Goal: Information Seeking & Learning: Learn about a topic

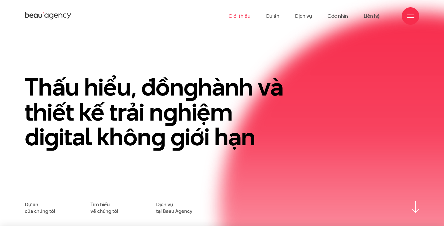
click at [244, 15] on link "Giới thiệu" at bounding box center [239, 16] width 22 height 32
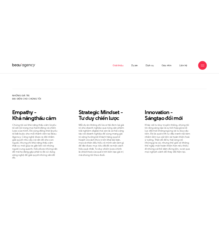
scroll to position [523, 0]
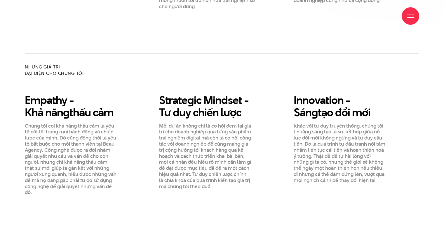
click at [119, 21] on div "Giới thiệu Dự án Dịch vụ Góc nhìn Liên hệ" at bounding box center [222, 16] width 394 height 32
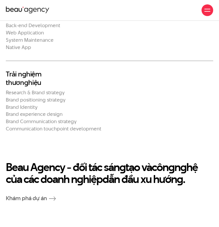
scroll to position [1190, 0]
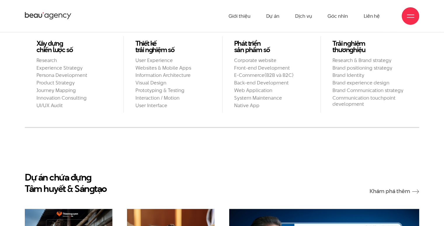
scroll to position [550, 0]
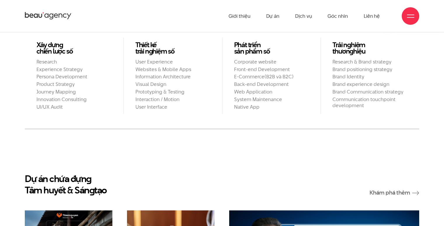
click at [139, 100] on li "Thiết kế trải n g hiệm số User Experience Websites & Mobile Apps Information Ar…" at bounding box center [172, 76] width 99 height 77
click at [219, 15] on link "Góc nhìn" at bounding box center [337, 16] width 20 height 32
click at [219, 15] on link "Dịch vụ" at bounding box center [303, 16] width 17 height 32
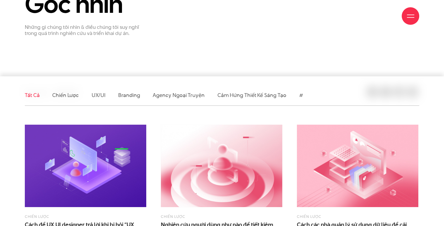
scroll to position [87, 0]
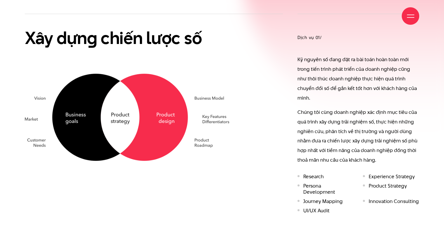
scroll to position [357, 0]
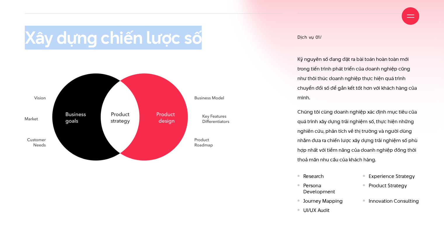
drag, startPoint x: 26, startPoint y: 33, endPoint x: 202, endPoint y: 36, distance: 175.9
click at [202, 36] on h2 "Xây dựn g chiến lược số" at bounding box center [127, 37] width 204 height 19
copy h2 "Xây dựn g chiến lược số"
click at [329, 73] on p "Kỷ nguyên số đang đặt ra bài toán hoàn toàn mới trong tiến trình phát triển của…" at bounding box center [358, 79] width 122 height 48
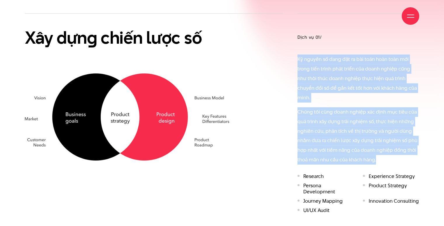
drag, startPoint x: 297, startPoint y: 59, endPoint x: 386, endPoint y: 152, distance: 128.9
click at [386, 152] on div "Kỷ nguyên số đang đặt ra bài toán hoàn toàn mới trong tiến trình phát triển của…" at bounding box center [358, 110] width 122 height 110
copy div "Kỷ nguyên số đang đặt ra bài toán hoàn toàn mới trong tiến trình phát triển của…"
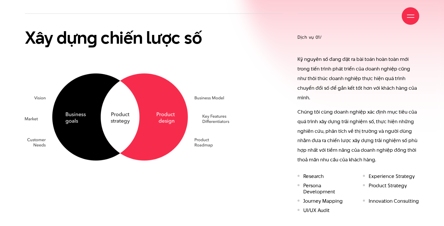
click at [273, 93] on div "Xây dựn g chiến lược số" at bounding box center [154, 86] width 258 height 147
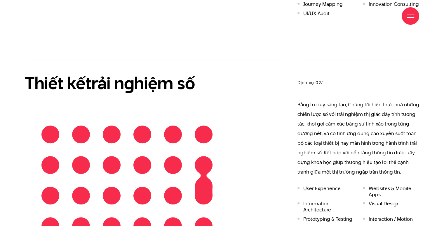
scroll to position [555, 0]
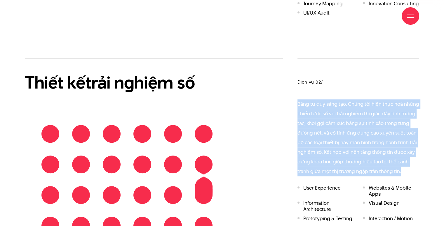
drag, startPoint x: 291, startPoint y: 81, endPoint x: 407, endPoint y: 158, distance: 138.8
click at [407, 158] on div "Dịch vụ 02/ Bằng tư duy sáng tạo, Chúng tôi hiện thực hoá những chiến lược số v…" at bounding box center [358, 149] width 136 height 183
copy p "Bằng tư duy sáng tạo, Chúng tôi hiện thực hoá những chiến lược số với trải nghi…"
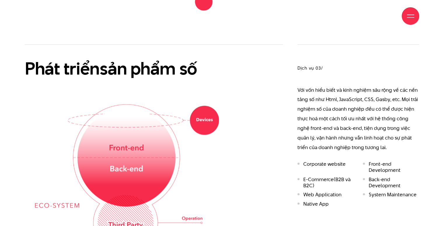
scroll to position [793, 0]
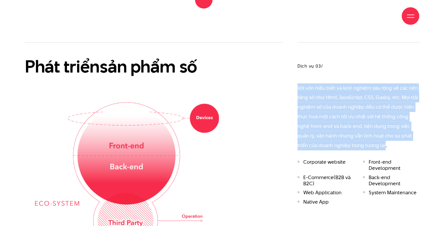
drag, startPoint x: 294, startPoint y: 70, endPoint x: 384, endPoint y: 129, distance: 107.7
click at [384, 129] on div "Dịch vụ 03/ Với vốn hiểu biết và kinh nghiệm sâu rộng về các nền tảng số như Ht…" at bounding box center [358, 147] width 136 height 211
copy p "Với vốn hiểu biết và kinh nghiệm sâu rộng về các nền tảng số như Html, JavaScri…"
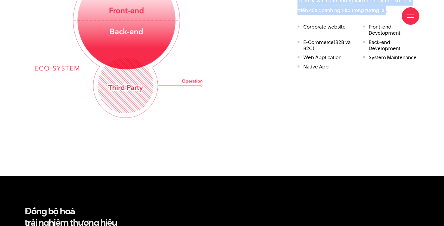
scroll to position [939, 0]
